Goal: Task Accomplishment & Management: Complete application form

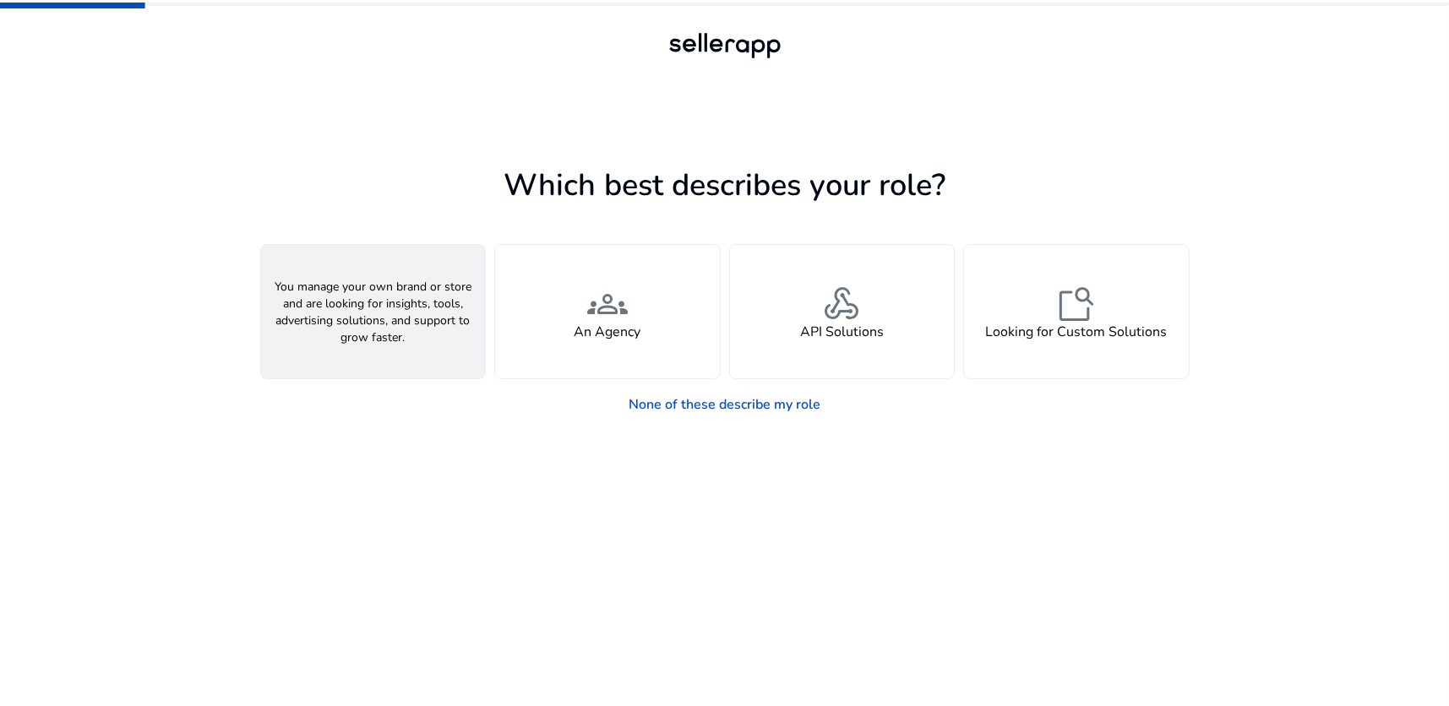
click at [406, 335] on div "person A Seller" at bounding box center [373, 311] width 225 height 133
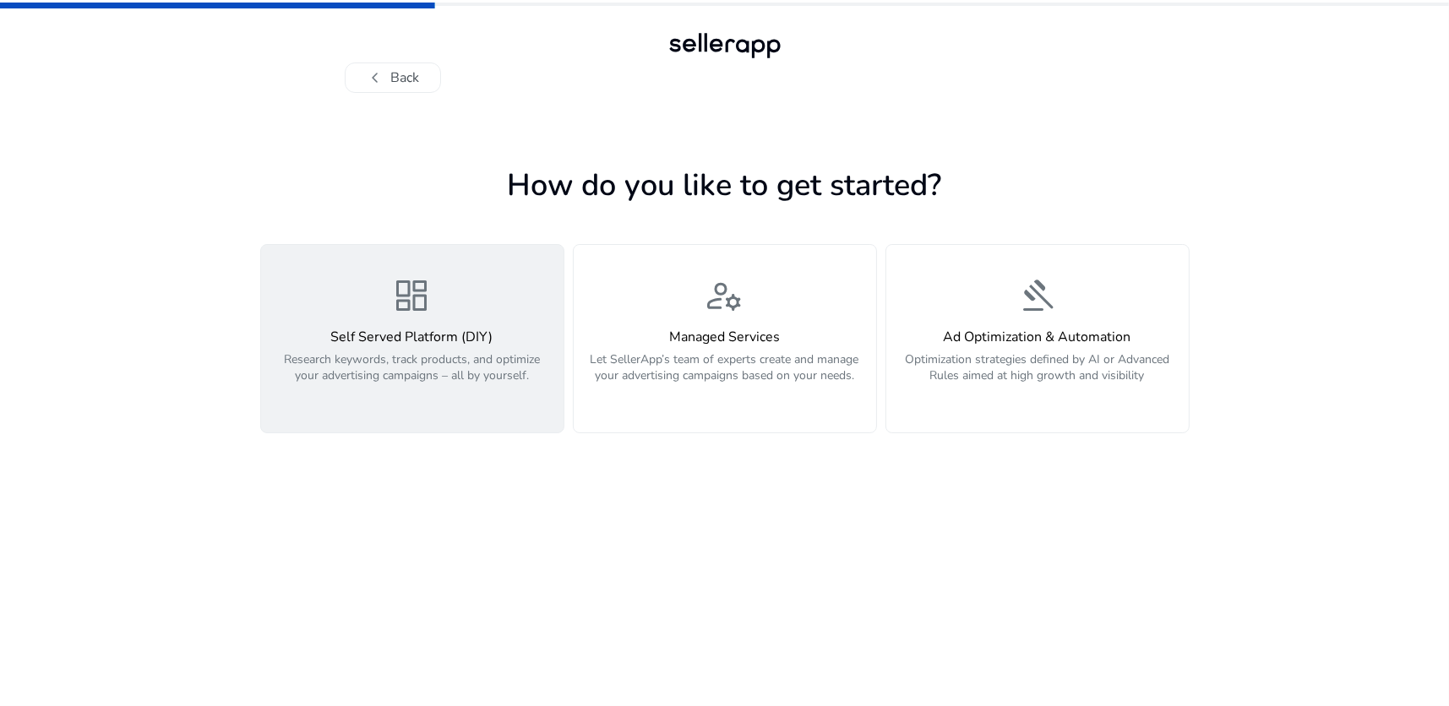
click at [376, 370] on p "Research keywords, track products, and optimize your advertising campaigns – al…" at bounding box center [412, 376] width 282 height 51
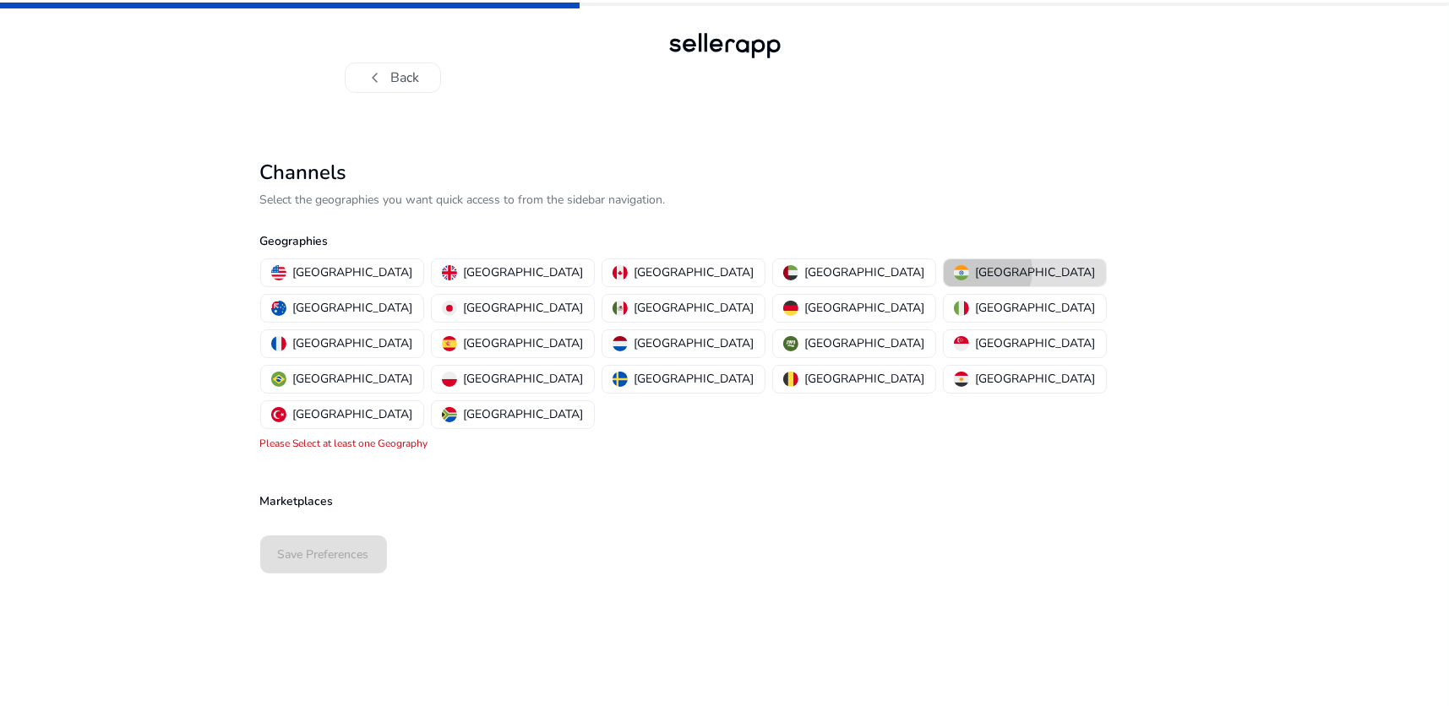
click at [976, 271] on p "[GEOGRAPHIC_DATA]" at bounding box center [1036, 273] width 120 height 18
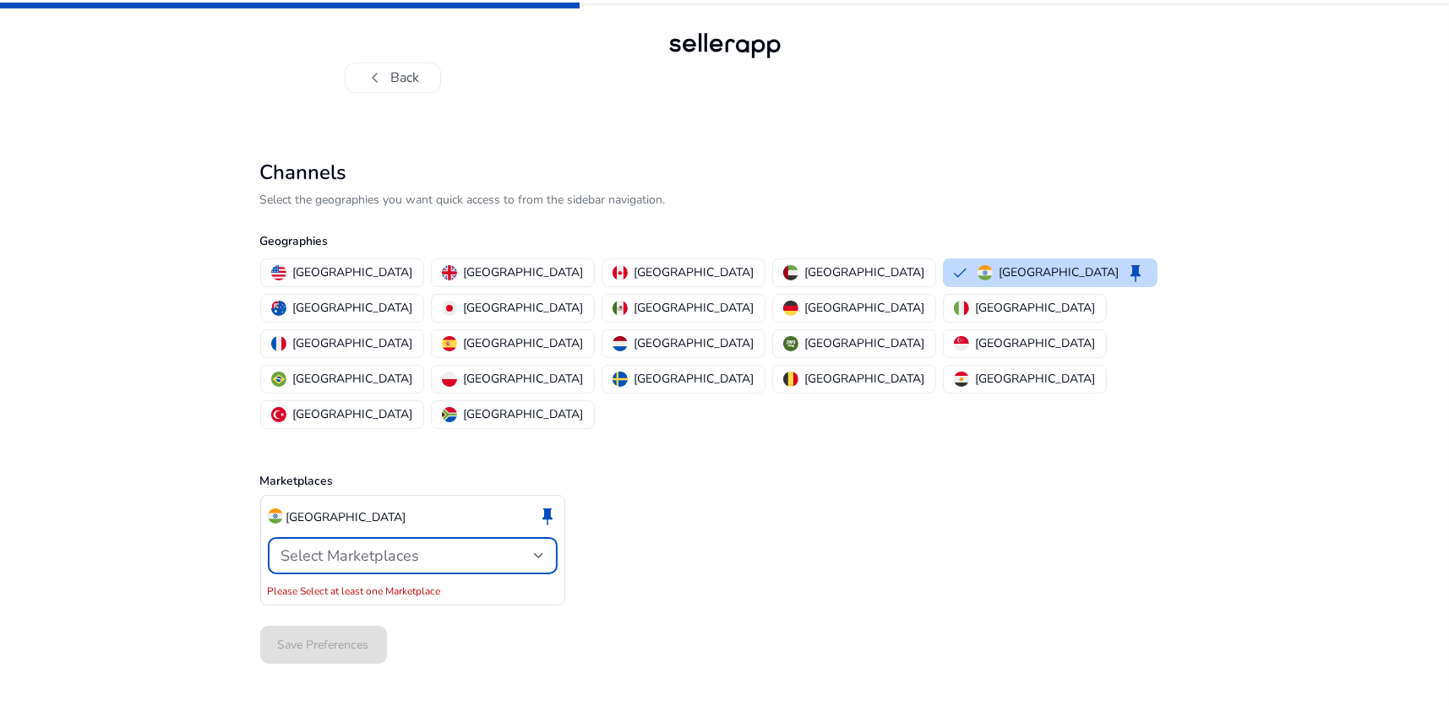
click at [416, 546] on span "Select Marketplaces" at bounding box center [350, 556] width 139 height 20
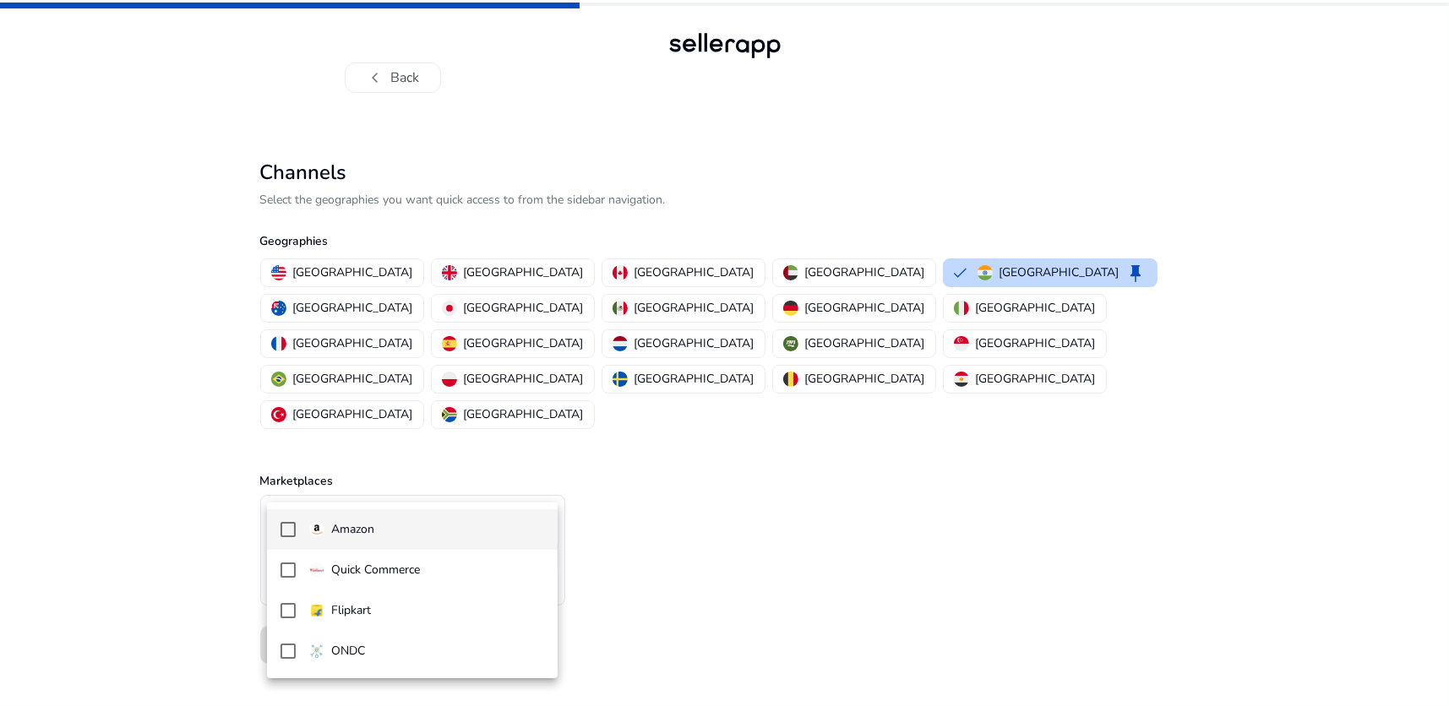
click at [401, 525] on span "Amazon" at bounding box center [426, 529] width 235 height 19
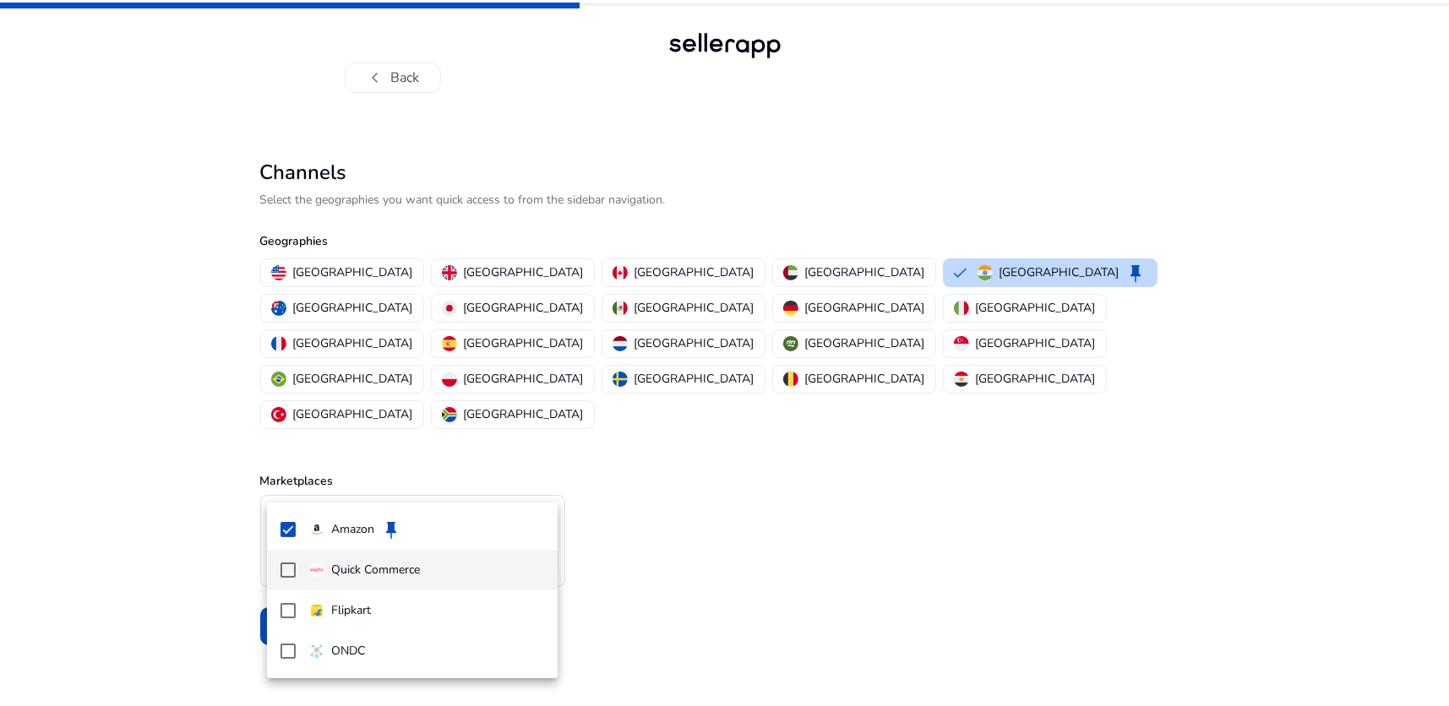
click at [395, 570] on p "Quick Commerce" at bounding box center [375, 570] width 89 height 19
click at [327, 576] on div "Quick Commerce" at bounding box center [364, 570] width 111 height 19
click at [347, 620] on mat-option "Flipkart" at bounding box center [412, 611] width 291 height 41
click at [656, 615] on div at bounding box center [724, 353] width 1449 height 706
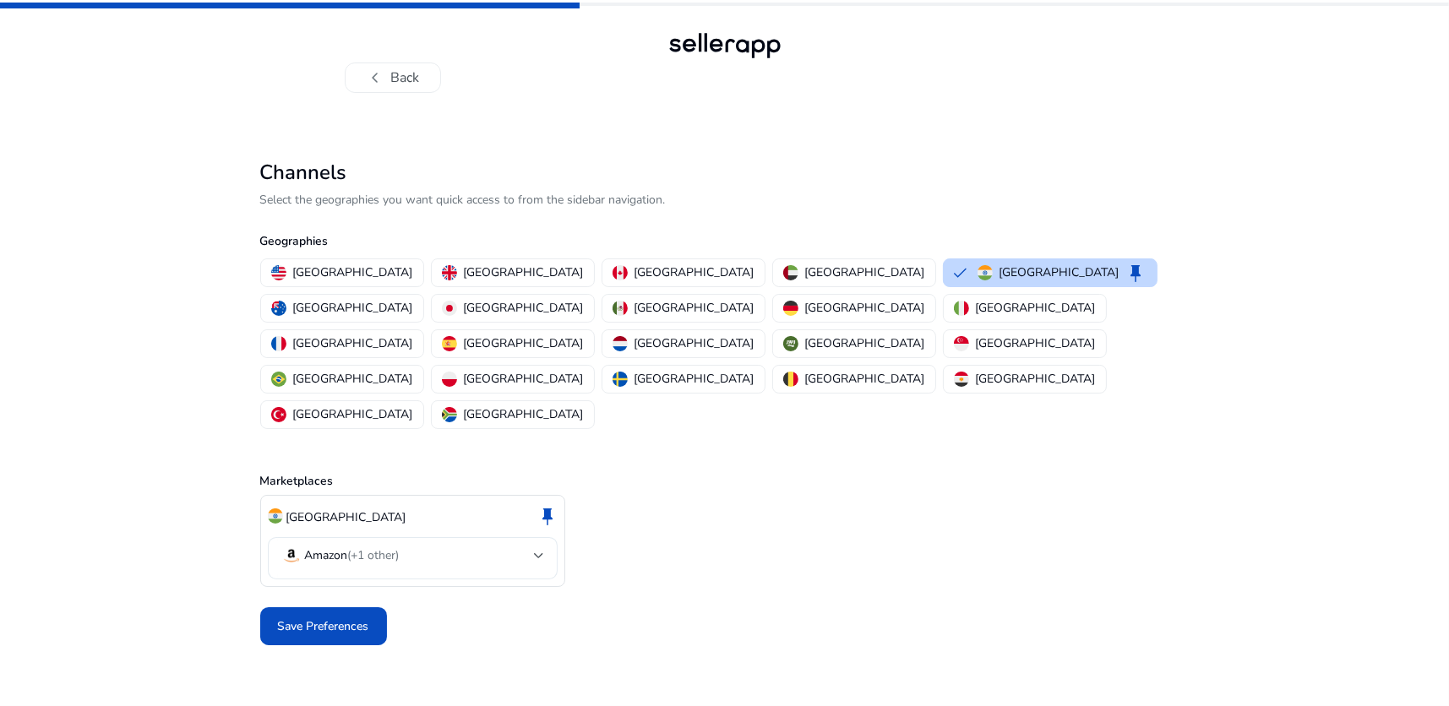
click at [404, 546] on mat-select-trigger "Amazon (+1 other)" at bounding box center [407, 556] width 253 height 20
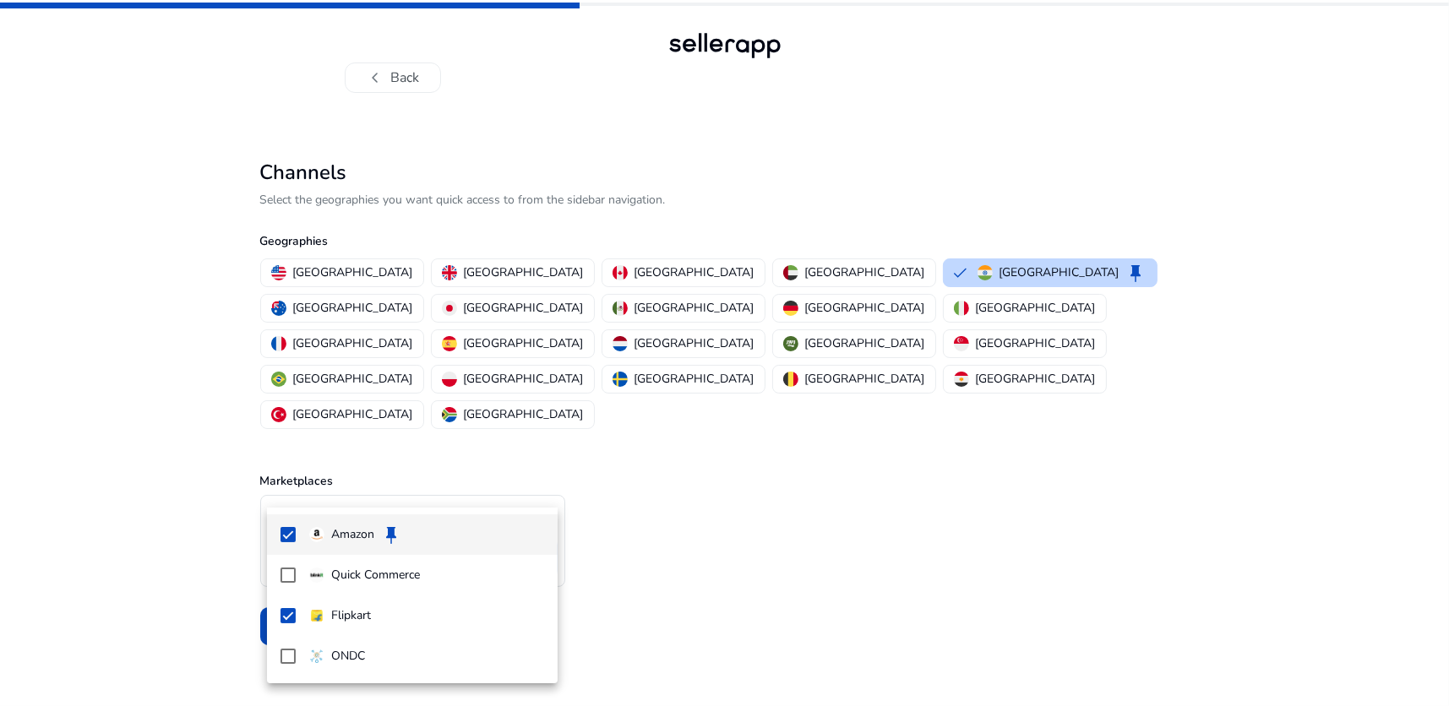
click at [358, 487] on div at bounding box center [724, 353] width 1449 height 706
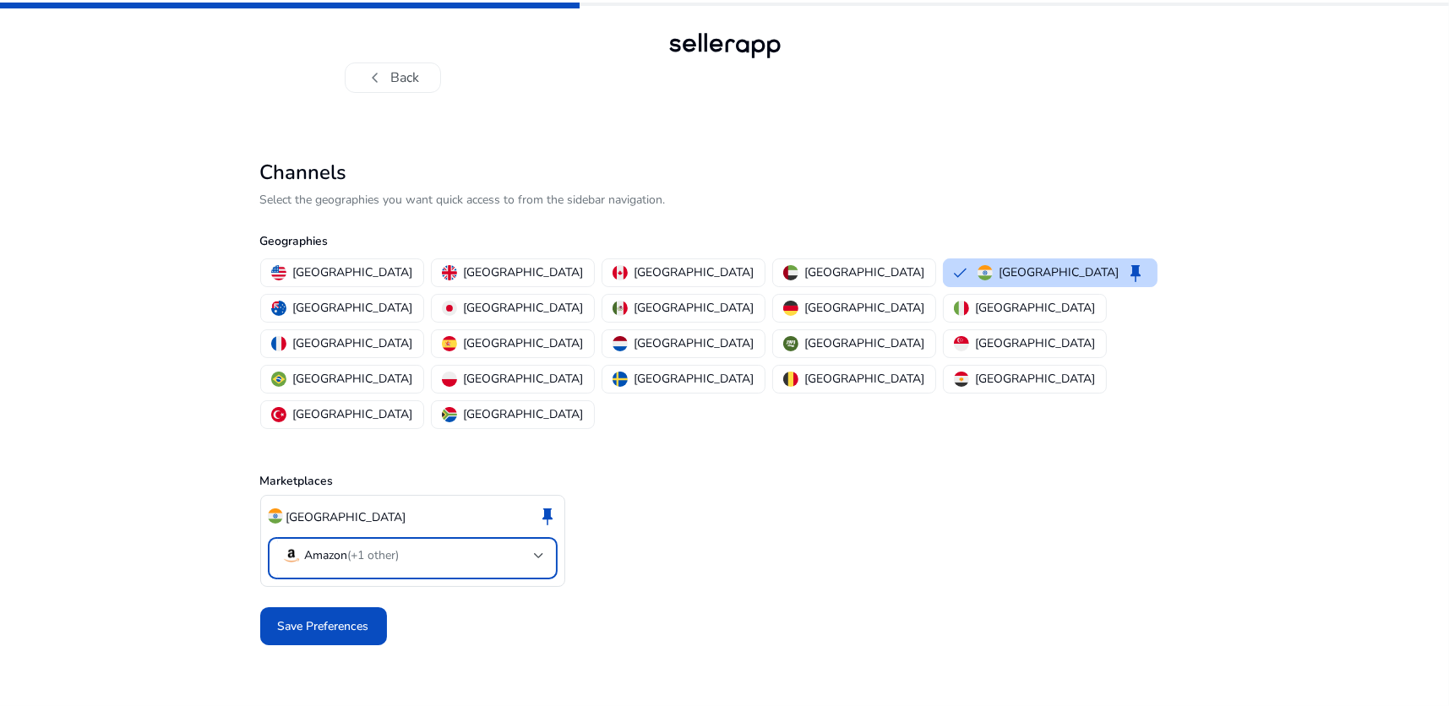
click at [543, 546] on div at bounding box center [539, 556] width 10 height 20
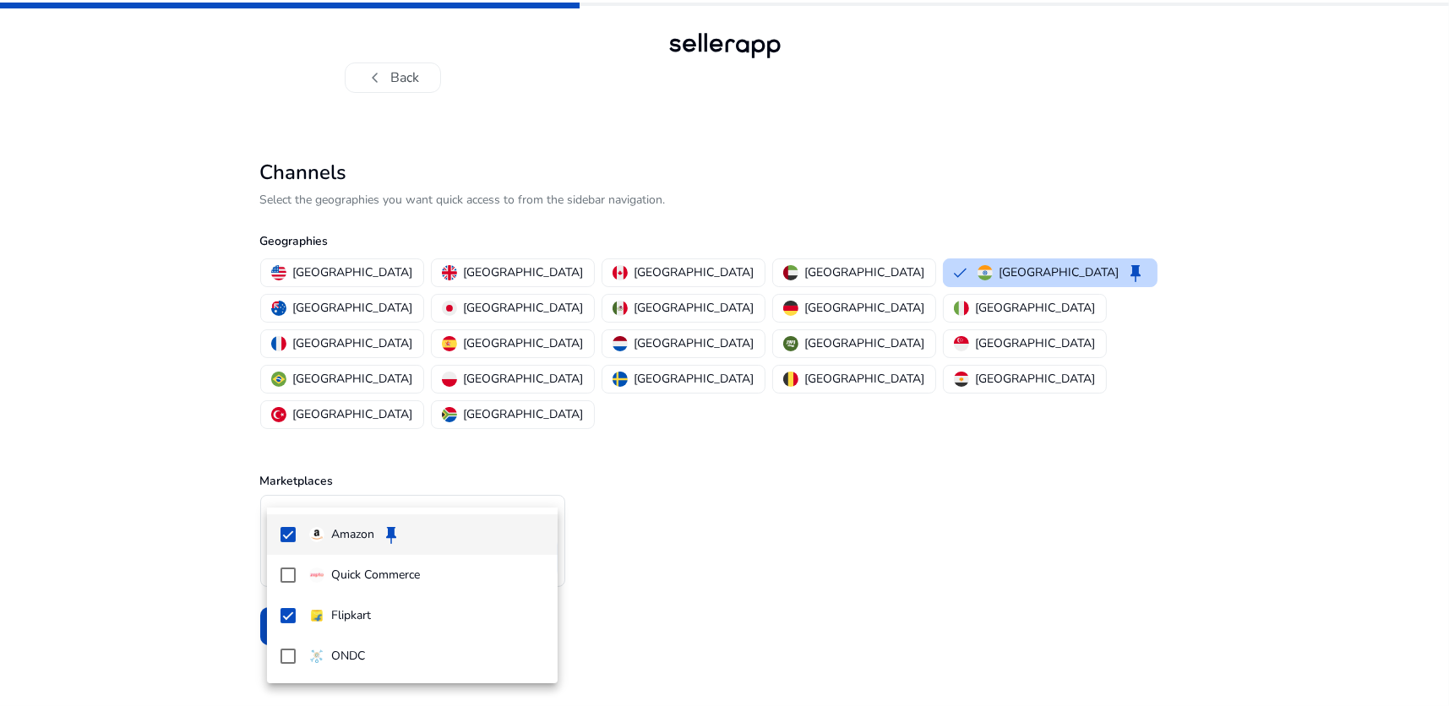
click at [672, 600] on div at bounding box center [724, 353] width 1449 height 706
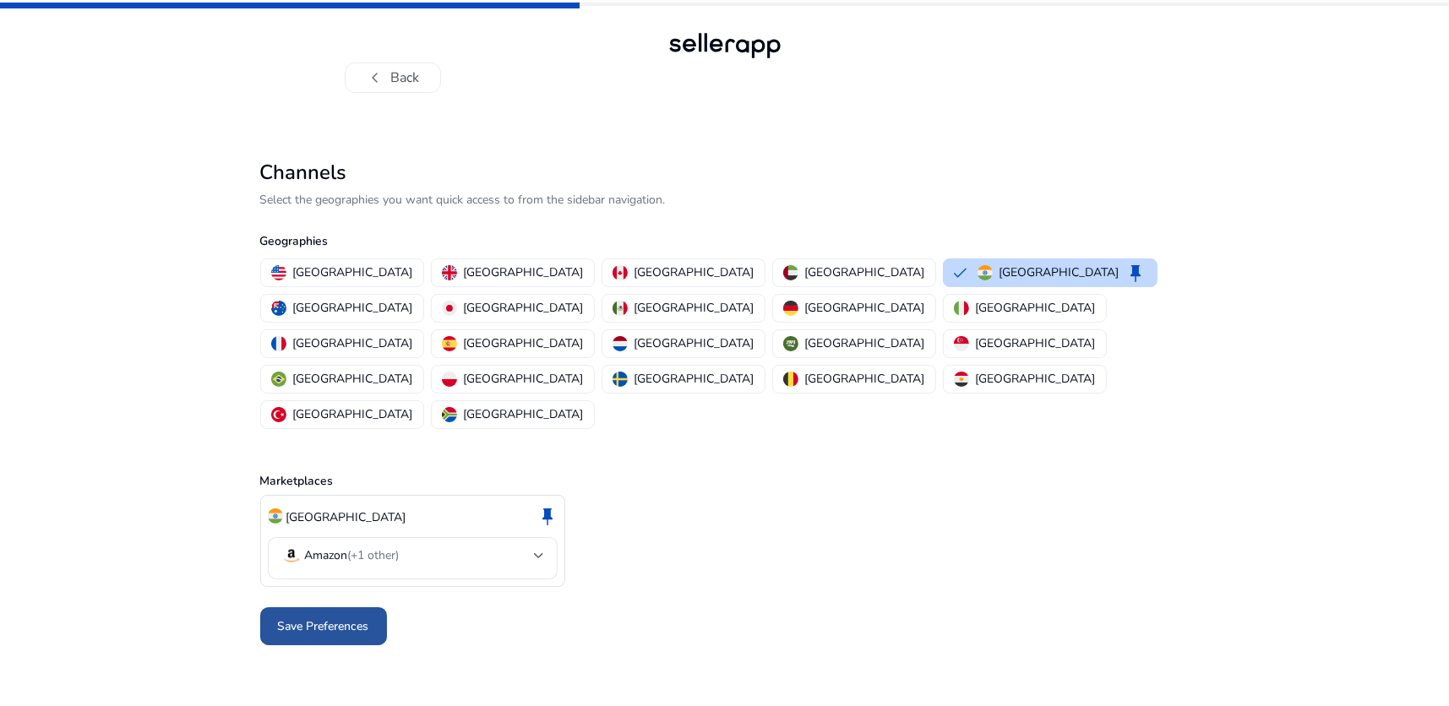
click at [288, 618] on span "Save Preferences" at bounding box center [323, 627] width 91 height 18
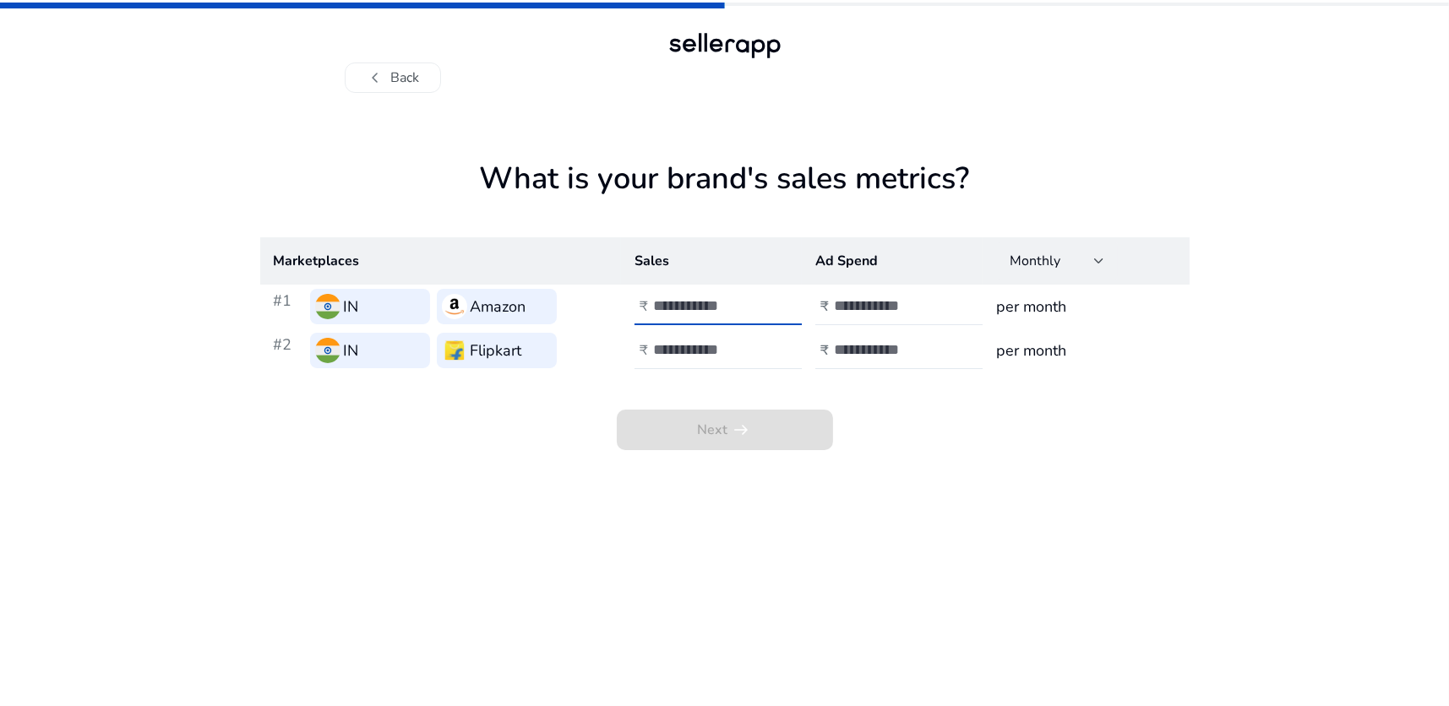
click at [683, 298] on input "number" at bounding box center [710, 306] width 114 height 19
click at [1004, 310] on h3 "per month" at bounding box center [1085, 307] width 179 height 24
click at [676, 308] on input "number" at bounding box center [710, 306] width 114 height 19
click at [906, 311] on input "number" at bounding box center [891, 306] width 114 height 19
click at [1021, 311] on h3 "per month" at bounding box center [1085, 307] width 179 height 24
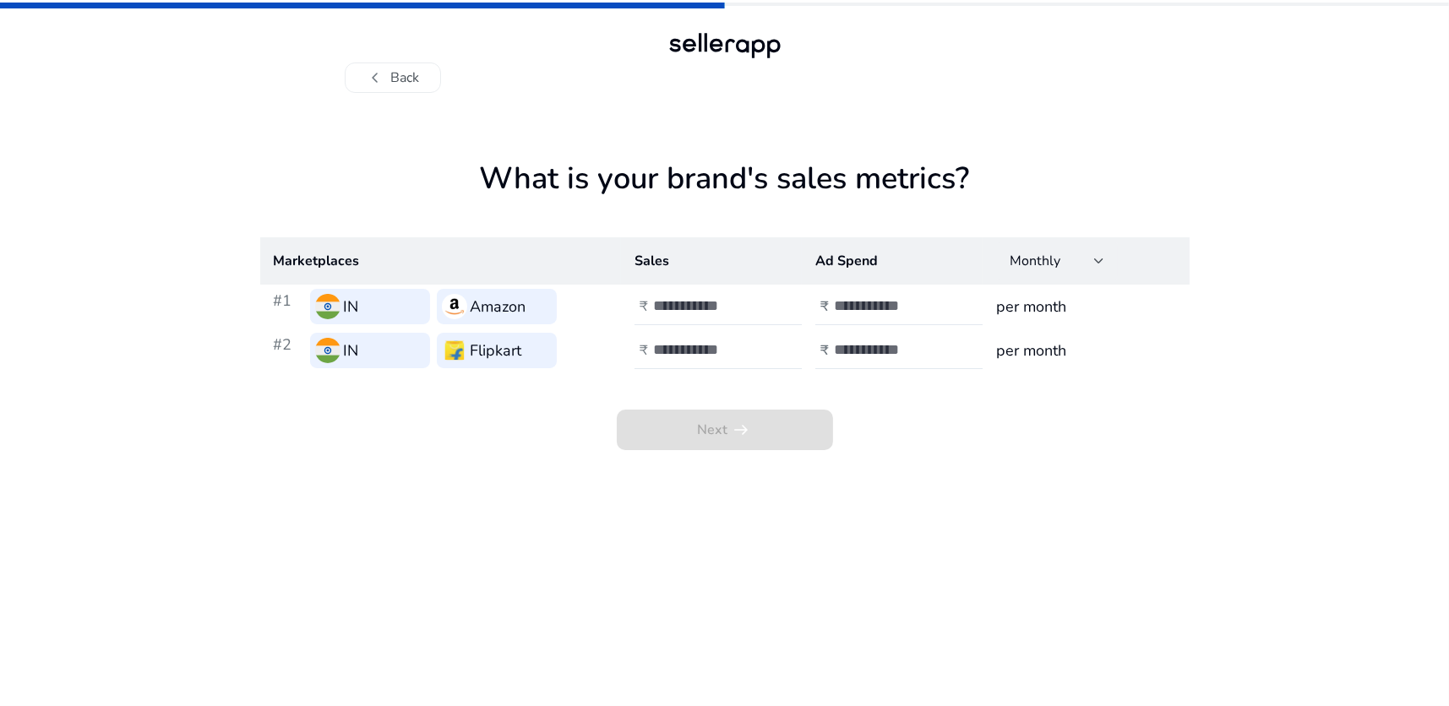
click at [1000, 345] on h3 "per month" at bounding box center [1085, 351] width 179 height 24
click at [909, 357] on input "number" at bounding box center [891, 349] width 114 height 19
click at [736, 344] on input "number" at bounding box center [710, 349] width 114 height 19
click at [724, 307] on input "number" at bounding box center [710, 306] width 114 height 19
